Goal: Transaction & Acquisition: Book appointment/travel/reservation

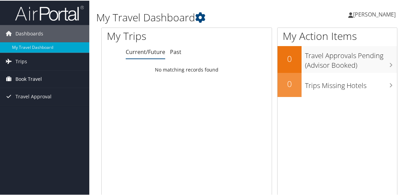
click at [22, 79] on span "Book Travel" at bounding box center [28, 78] width 26 height 17
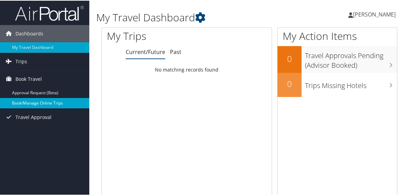
click at [18, 100] on link "Book/Manage Online Trips" at bounding box center [44, 102] width 89 height 10
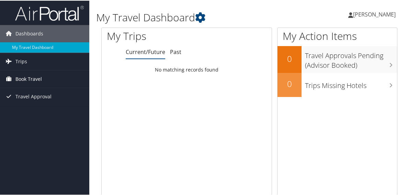
click at [20, 79] on span "Book Travel" at bounding box center [28, 78] width 26 height 17
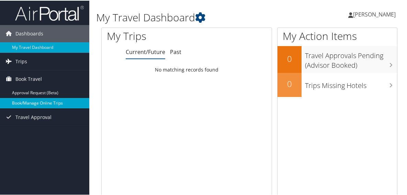
click at [17, 101] on link "Book/Manage Online Trips" at bounding box center [44, 102] width 89 height 10
